Goal: Task Accomplishment & Management: Manage account settings

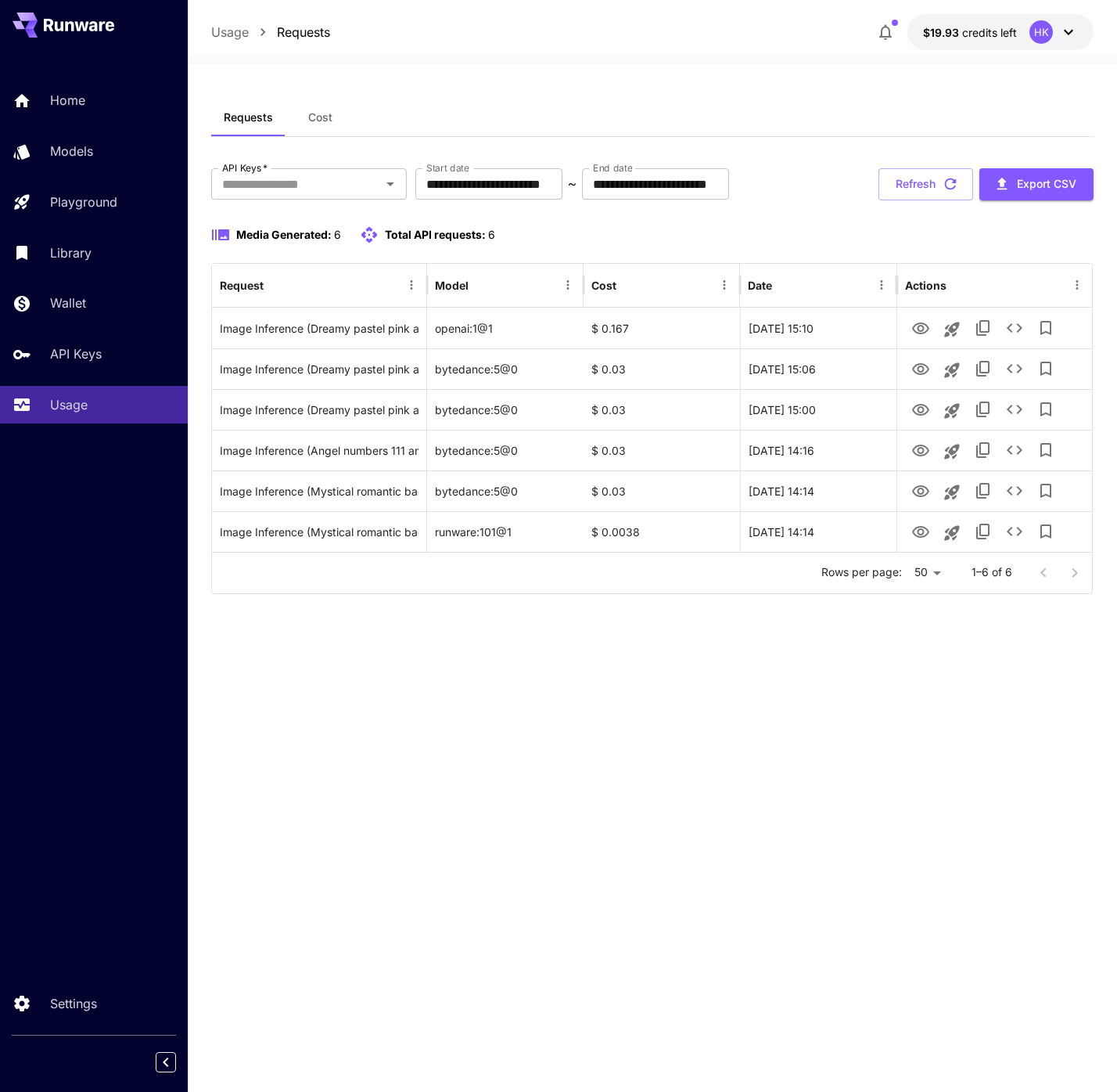
click at [79, 31] on icon at bounding box center [78, 25] width 70 height 13
click at [87, 21] on icon at bounding box center [81, 26] width 14 height 9
click at [110, 94] on div "Home" at bounding box center [114, 100] width 122 height 19
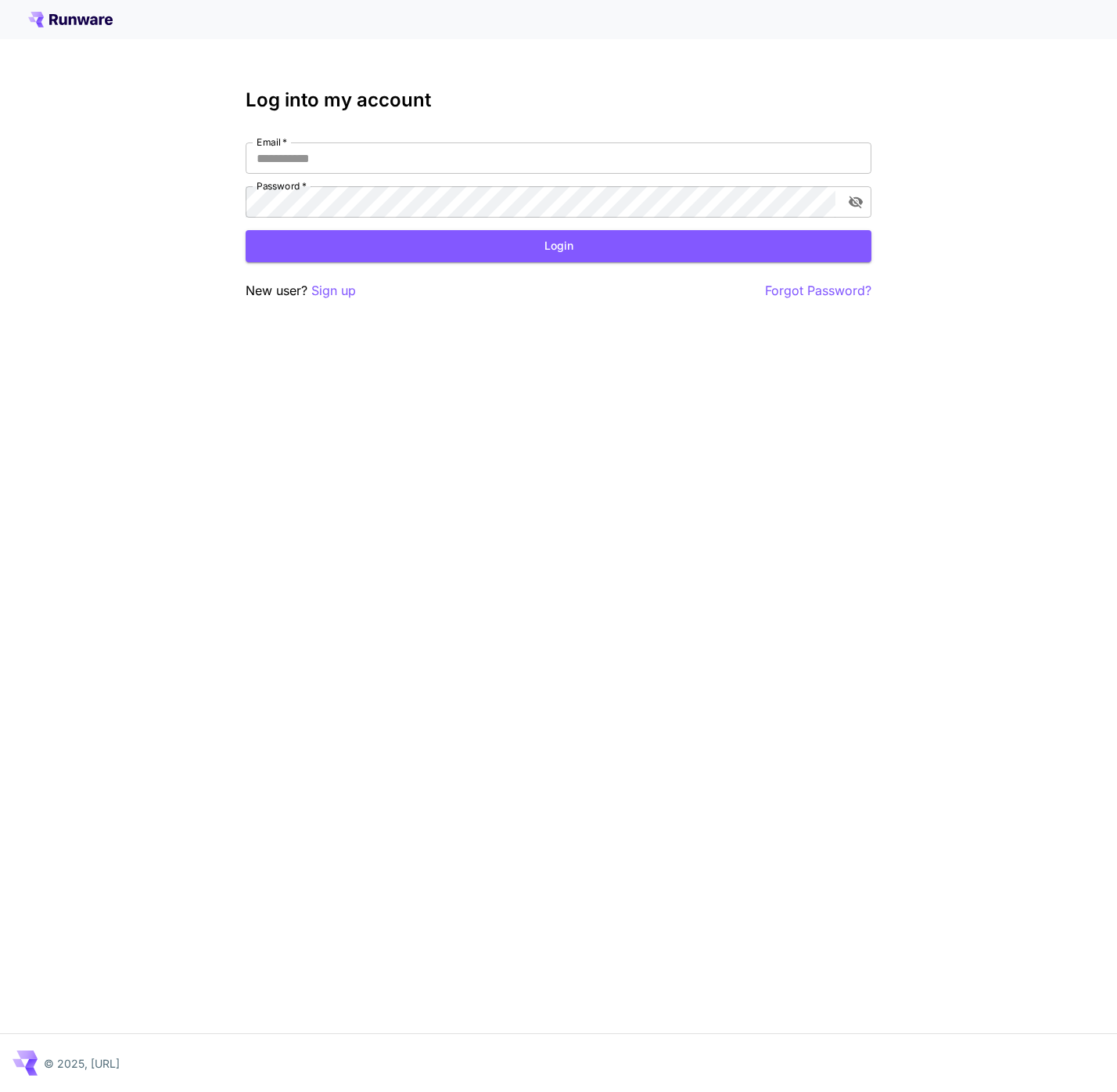
type input "**********"
click at [328, 245] on button "Login" at bounding box center [558, 246] width 626 height 32
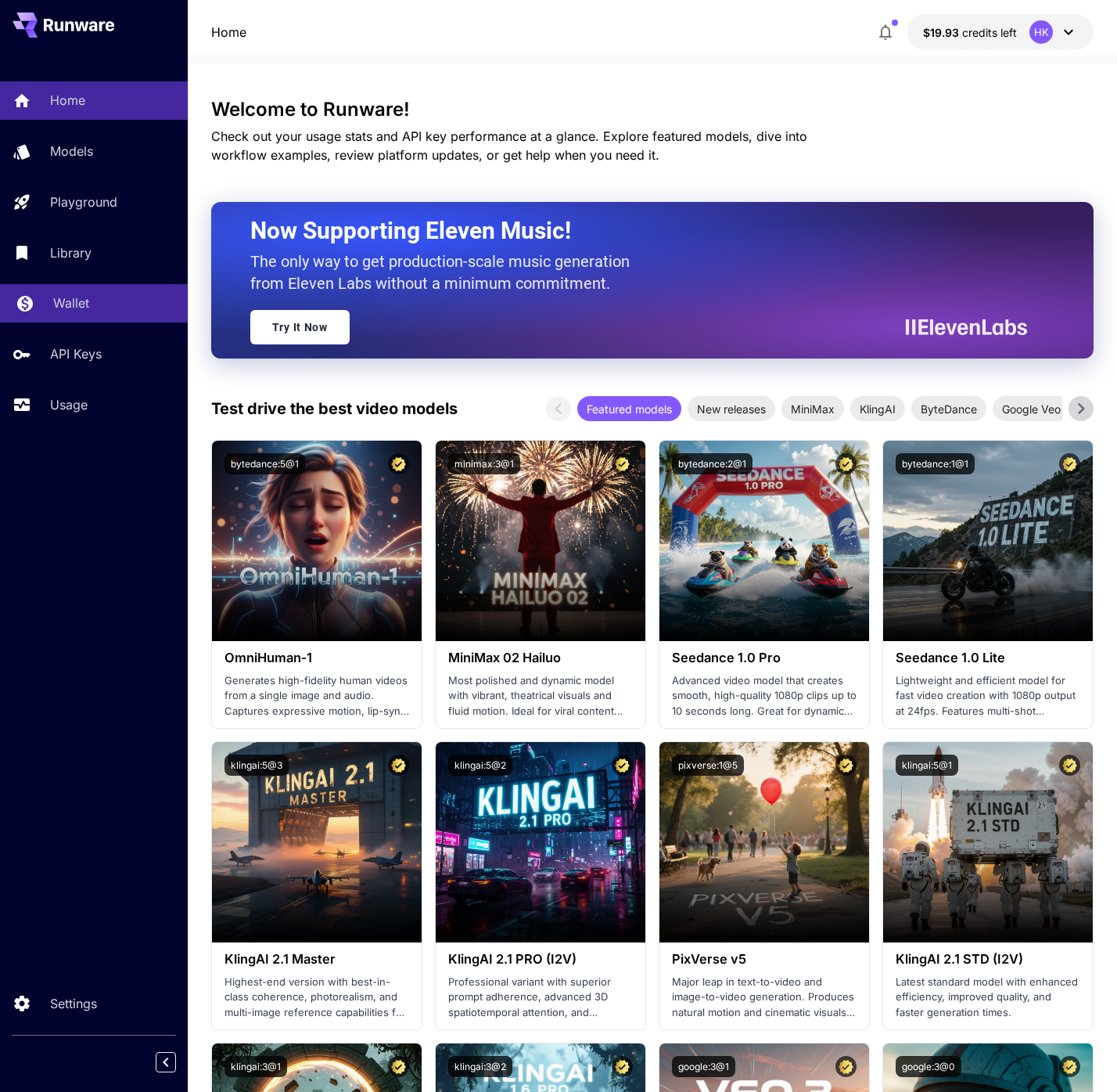
click at [70, 309] on p "Wallet" at bounding box center [70, 303] width 36 height 19
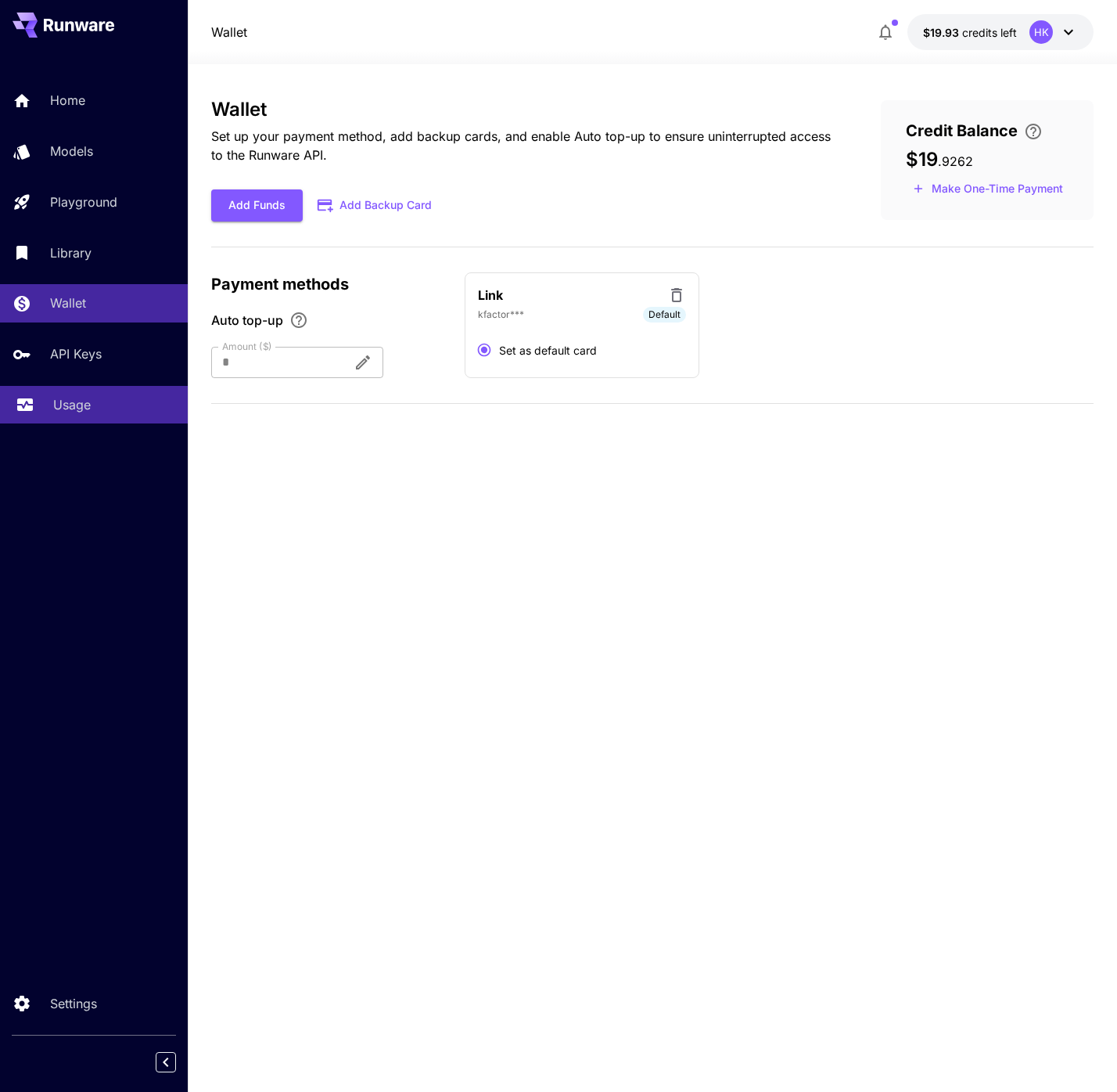
click at [86, 407] on p "Usage" at bounding box center [71, 405] width 37 height 19
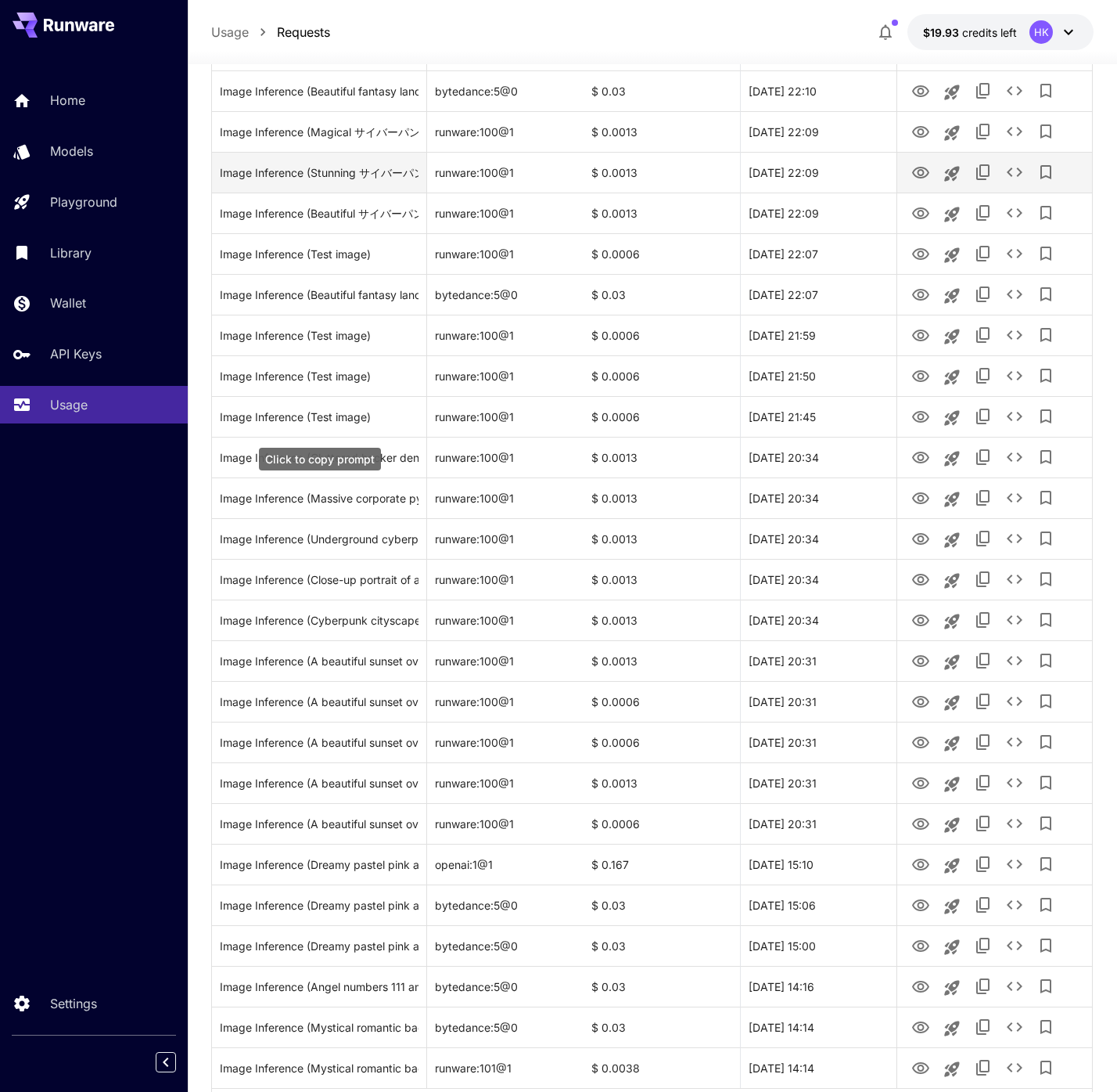
scroll to position [404, 0]
